Goal: Register for event/course

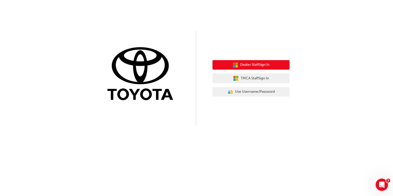
click at [248, 66] on span "Dealer Staff Sign In" at bounding box center [254, 65] width 29 height 6
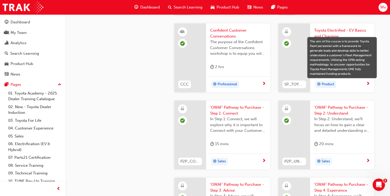
scroll to position [1213, 0]
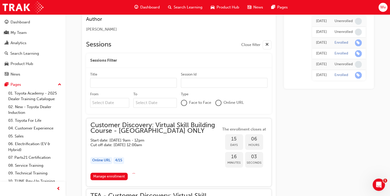
scroll to position [302, 0]
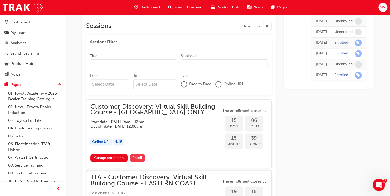
click at [136, 156] on span "Enroll" at bounding box center [138, 158] width 10 height 4
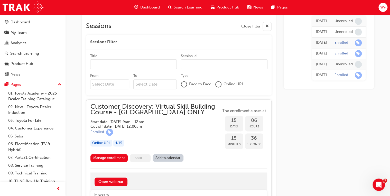
click at [176, 154] on link "Add to calendar" at bounding box center [168, 157] width 31 height 7
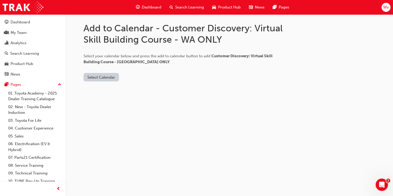
click at [108, 75] on button "Select Calendar" at bounding box center [100, 77] width 35 height 8
click at [152, 100] on div "Add to Calendar - Customer Discovery: Virtual Skill Building Course - [GEOGRAPH…" at bounding box center [196, 98] width 393 height 196
